Goal: Information Seeking & Learning: Learn about a topic

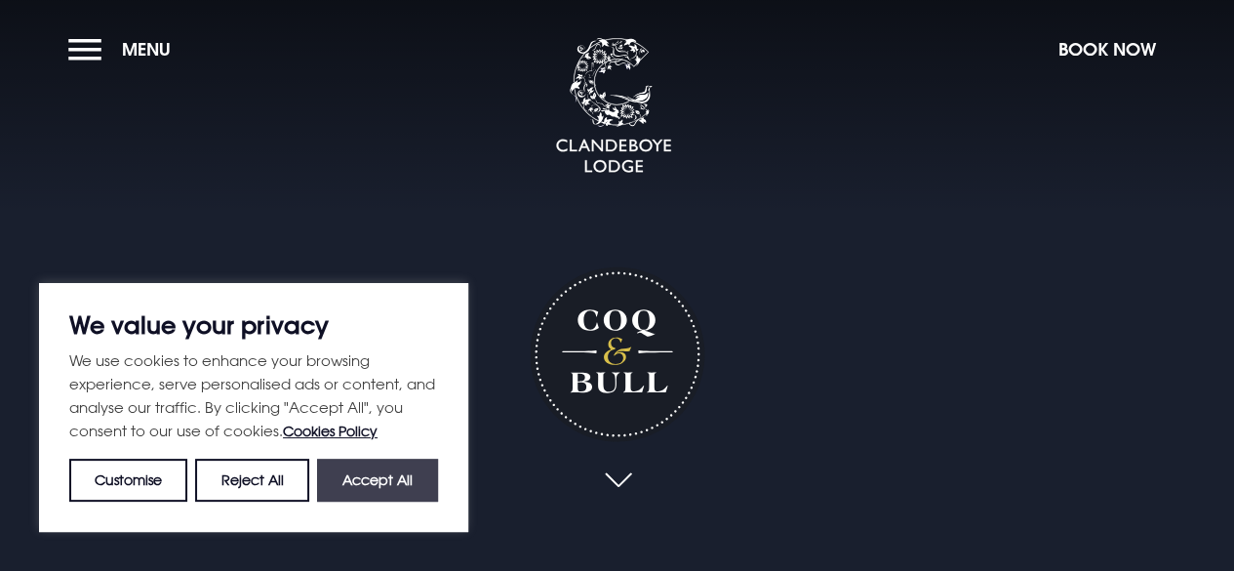
click at [390, 476] on button "Accept All" at bounding box center [377, 480] width 121 height 43
checkbox input "true"
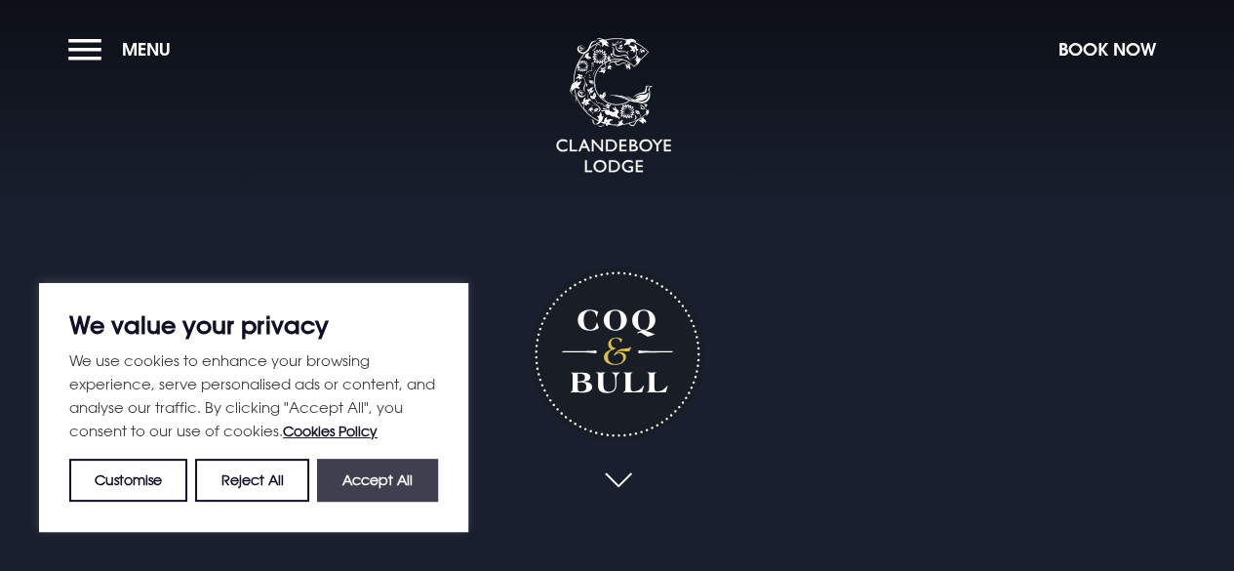
checkbox input "true"
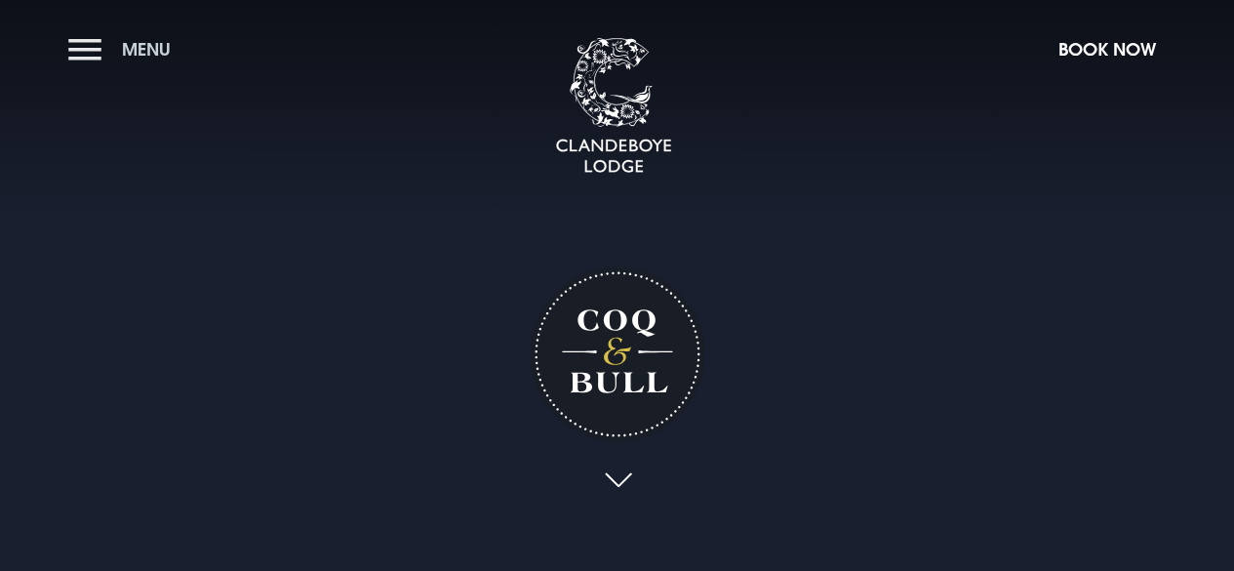
click at [144, 45] on span "Menu" at bounding box center [146, 49] width 49 height 22
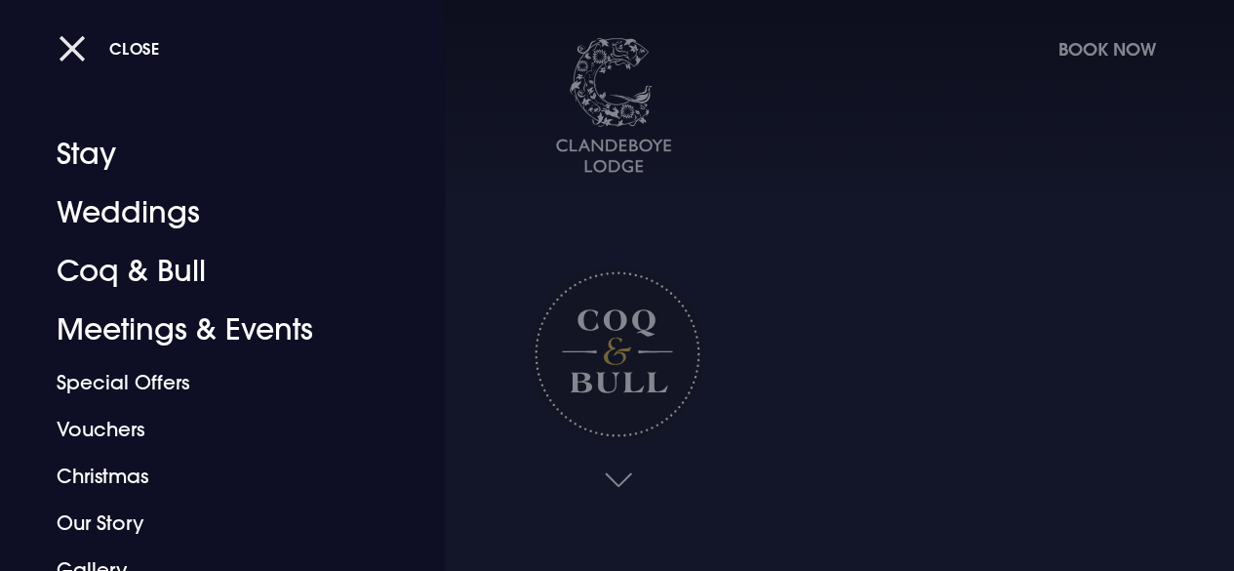
click at [66, 44] on button "Close" at bounding box center [109, 48] width 101 height 40
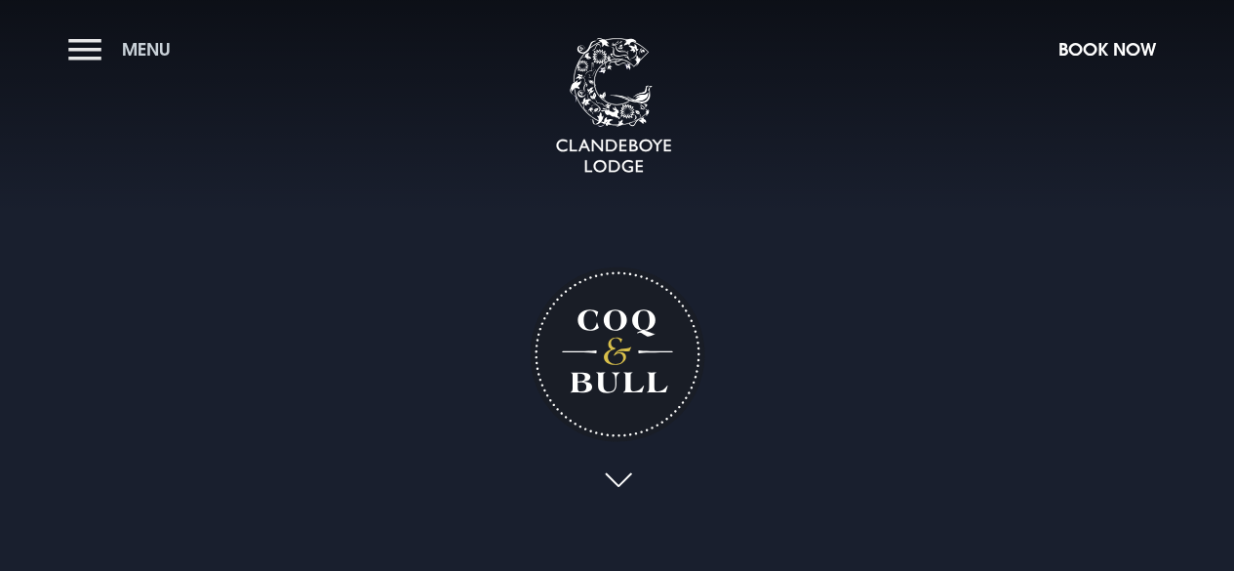
click at [142, 47] on span "Menu" at bounding box center [146, 49] width 49 height 22
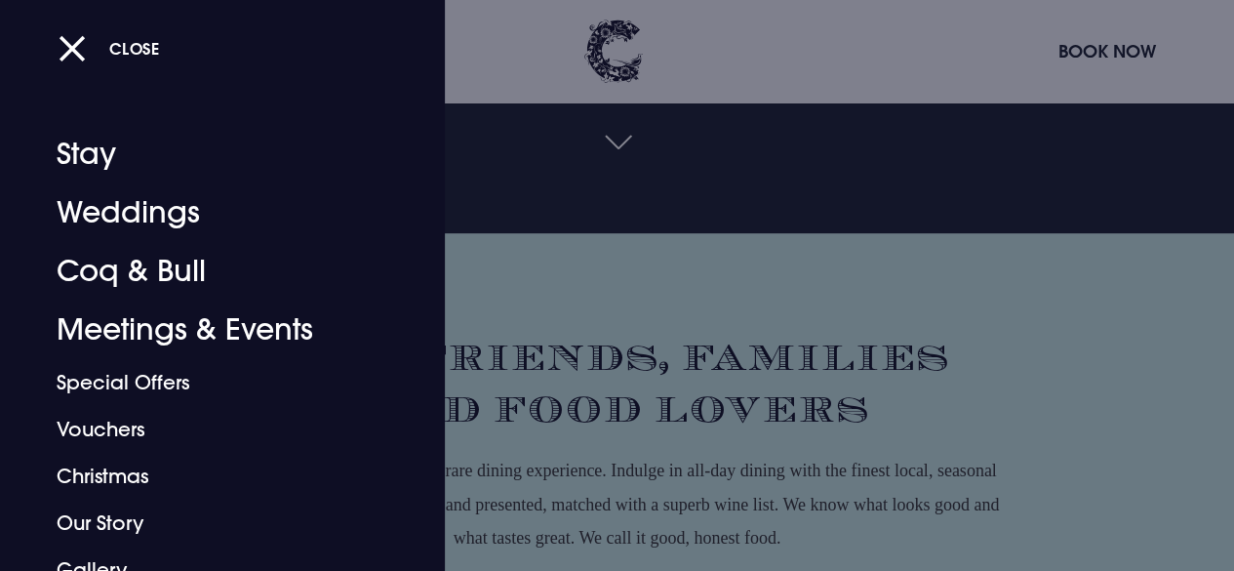
scroll to position [390, 0]
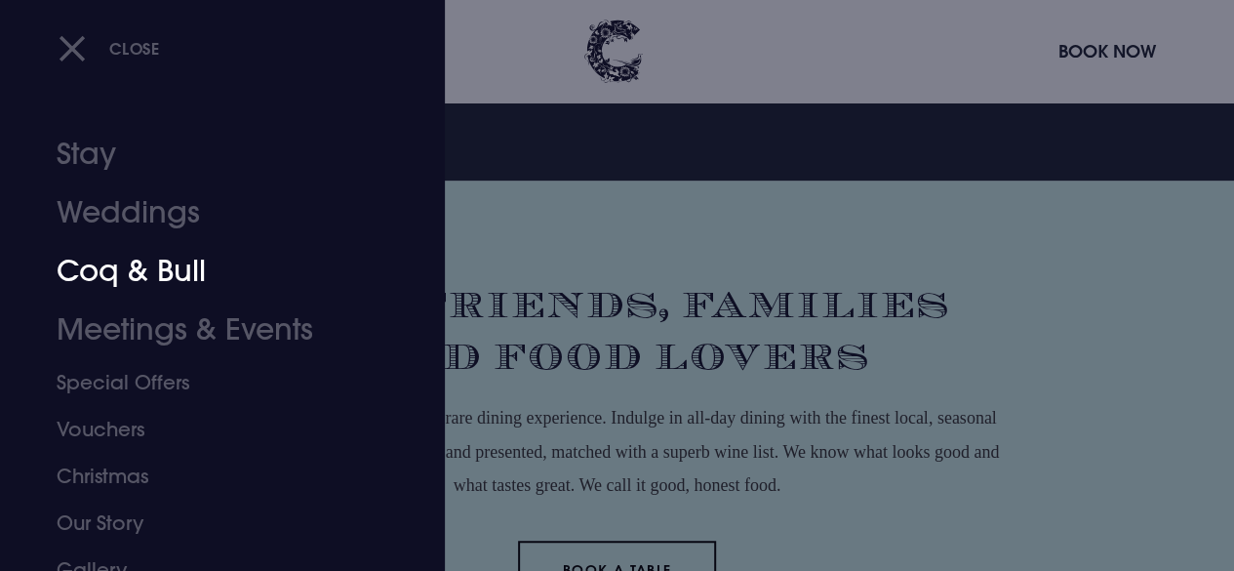
click at [193, 269] on link "Coq & Bull" at bounding box center [209, 271] width 305 height 59
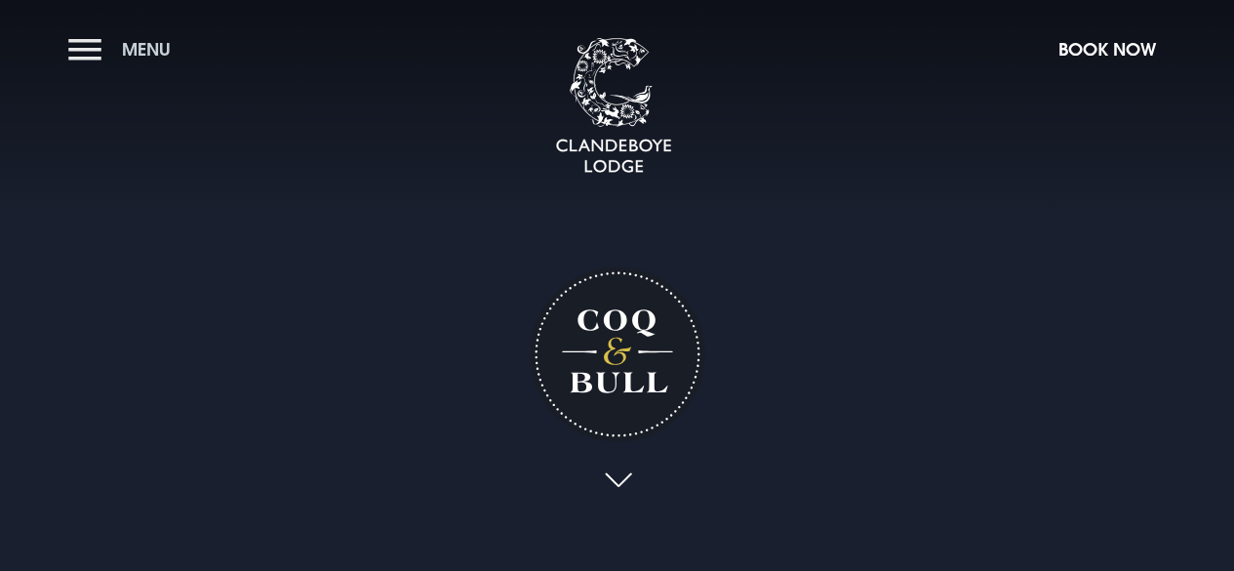
click at [145, 45] on span "Menu" at bounding box center [146, 49] width 49 height 22
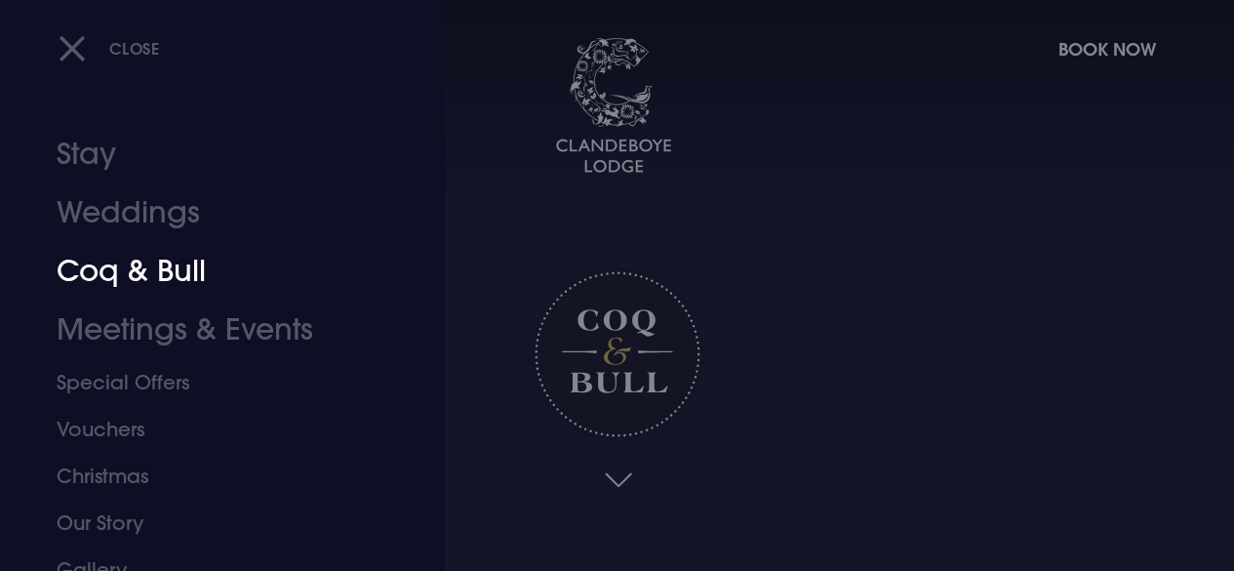
click at [186, 268] on link "Coq & Bull" at bounding box center [209, 271] width 305 height 59
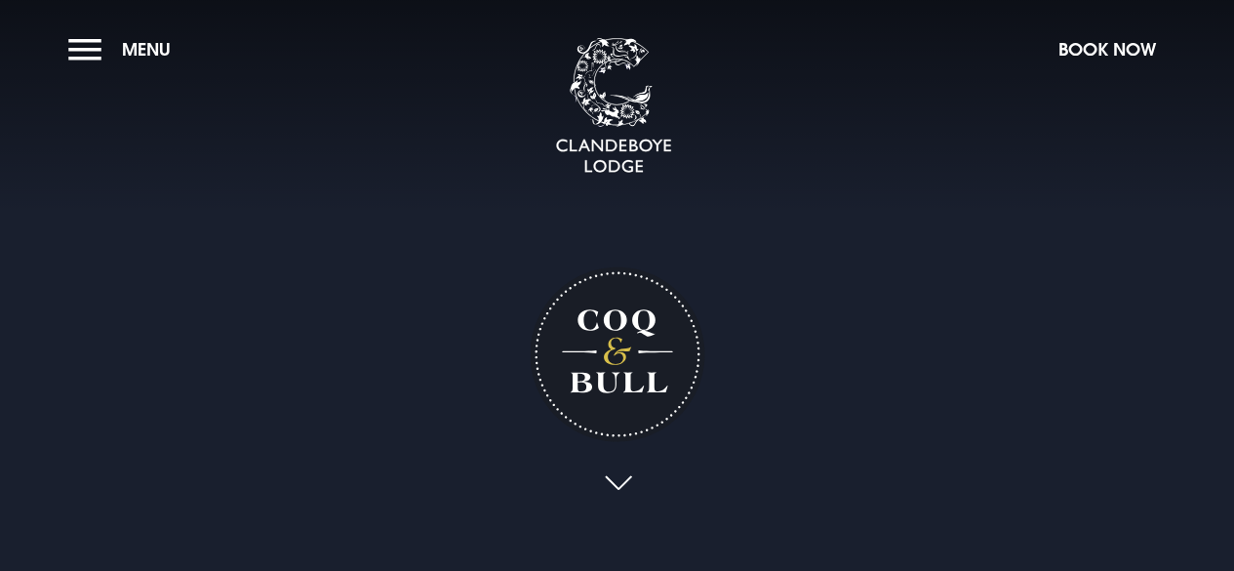
click at [618, 477] on link at bounding box center [617, 483] width 45 height 43
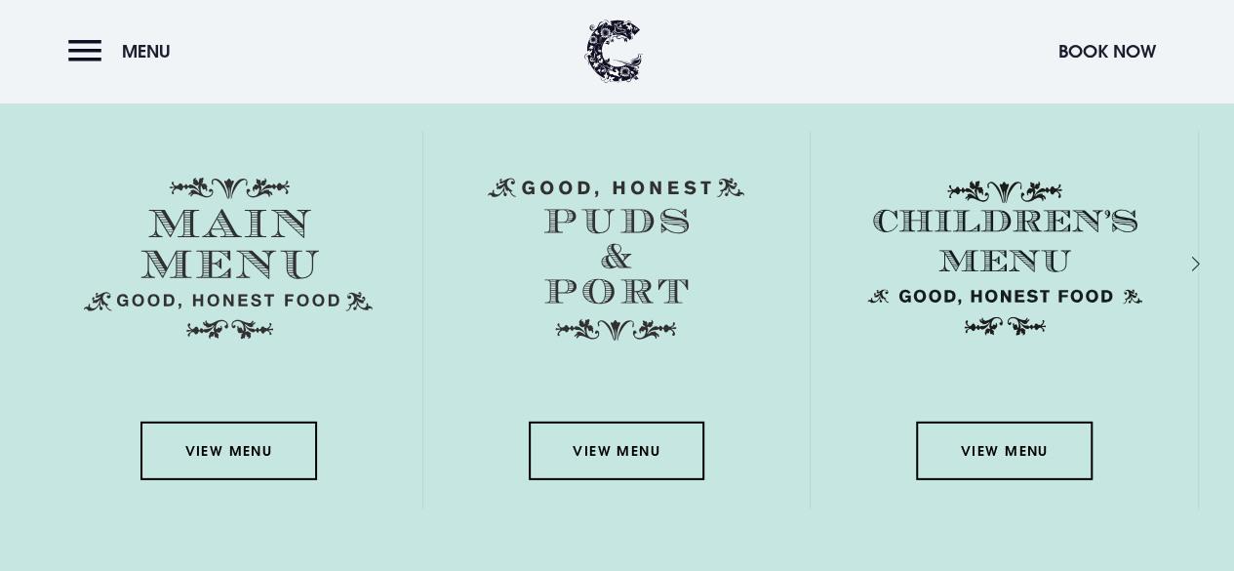
scroll to position [2736, 0]
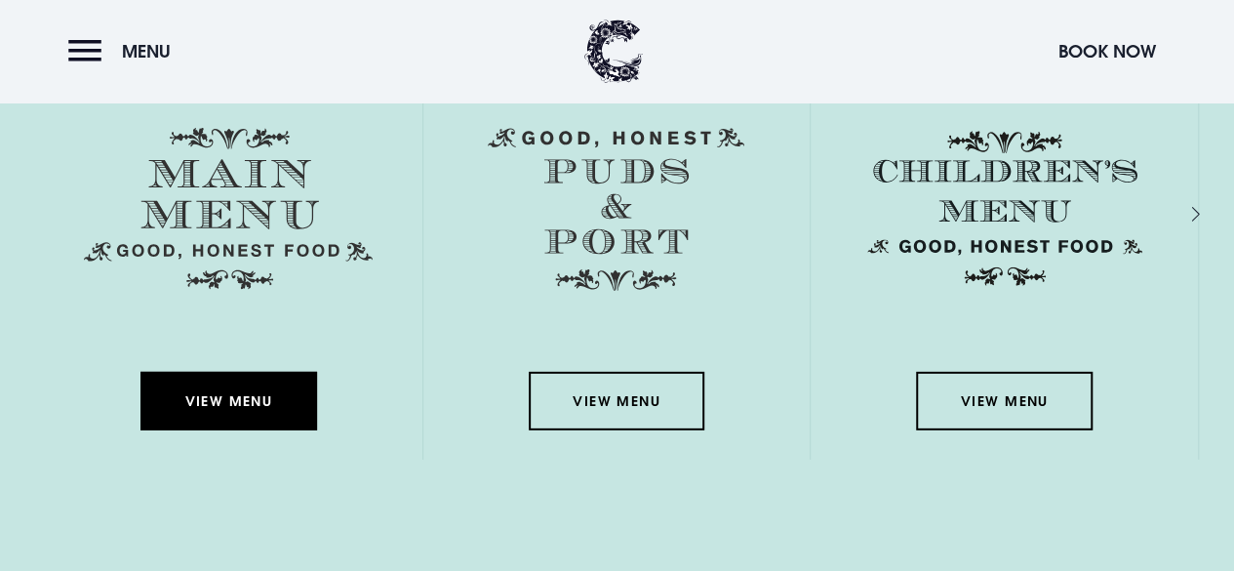
click at [250, 398] on link "View Menu" at bounding box center [228, 401] width 176 height 59
